Goal: Go to known website: Access a specific website the user already knows

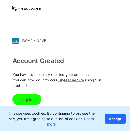
click at [33, 98] on button "Log In" at bounding box center [26, 99] width 29 height 10
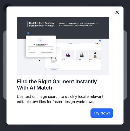
click at [114, 11] on button "×" at bounding box center [116, 12] width 5 height 8
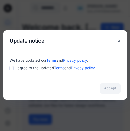
click at [108, 87] on div "Accept" at bounding box center [64, 88] width 123 height 23
click at [22, 62] on div "We have updated our Terms and Privacy policy ." at bounding box center [65, 60] width 111 height 5
click at [22, 67] on span "I agree to the updated Terms and Privacy policy" at bounding box center [55, 67] width 79 height 5
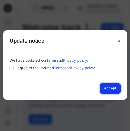
click at [101, 87] on button "Accept" at bounding box center [110, 88] width 21 height 10
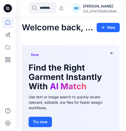
click at [109, 76] on h1 "Find the Right Garment Instantly With AI Match" at bounding box center [71, 77] width 84 height 28
